Goal: Task Accomplishment & Management: Use online tool/utility

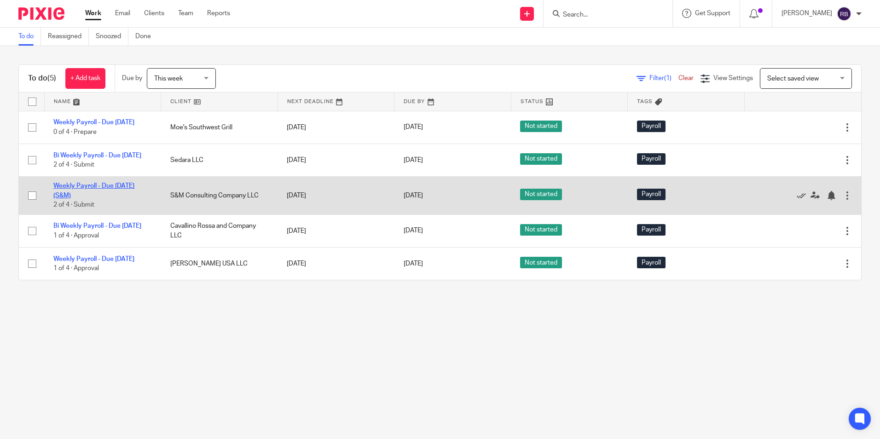
click at [85, 192] on td "Weekly Payroll - Due Wednesday (S&M) 2 of 4 · Submit" at bounding box center [102, 196] width 117 height 38
click at [84, 194] on link "Weekly Payroll - Due [DATE] (S&M)" at bounding box center [93, 191] width 81 height 16
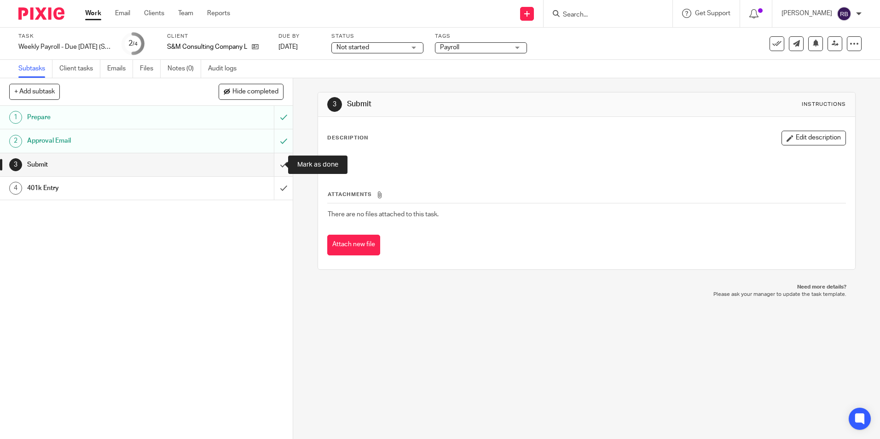
click at [274, 164] on input "submit" at bounding box center [146, 164] width 293 height 23
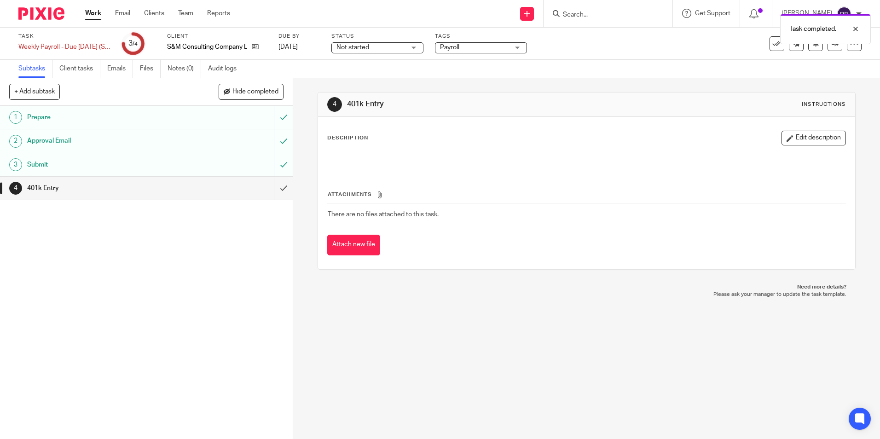
click at [90, 12] on link "Work" at bounding box center [93, 13] width 16 height 9
